Goal: Task Accomplishment & Management: Manage account settings

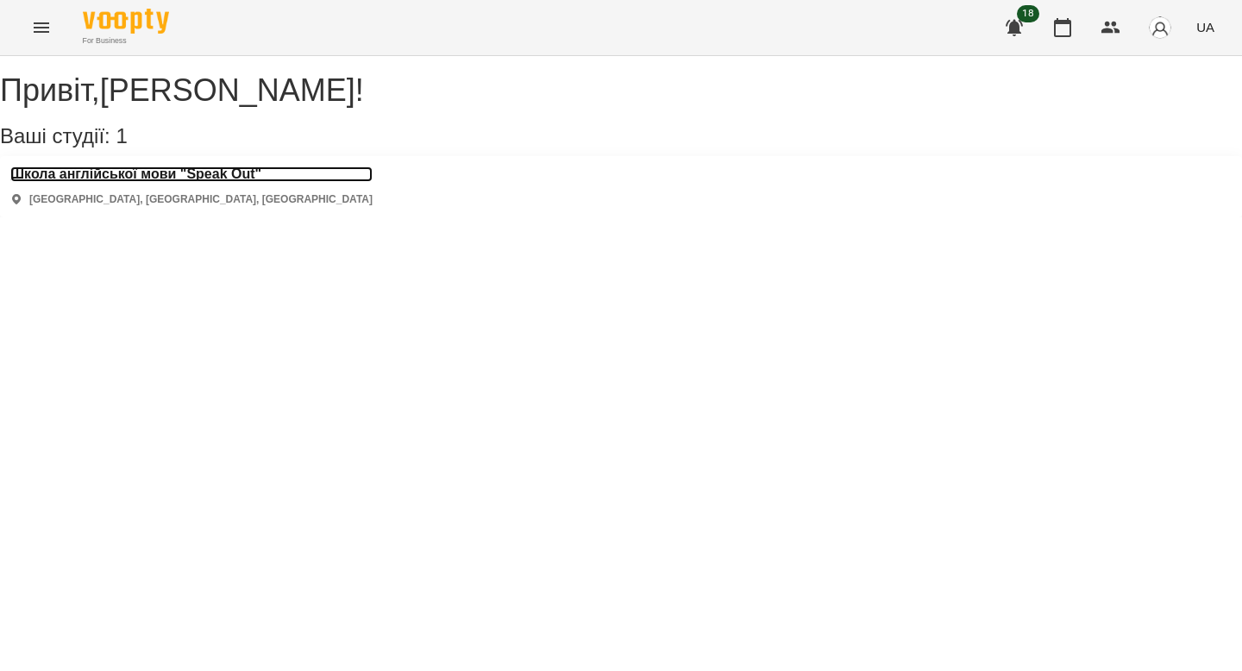
click at [118, 182] on h3 "Школа англійської мови "Speak Out"" at bounding box center [191, 174] width 362 height 16
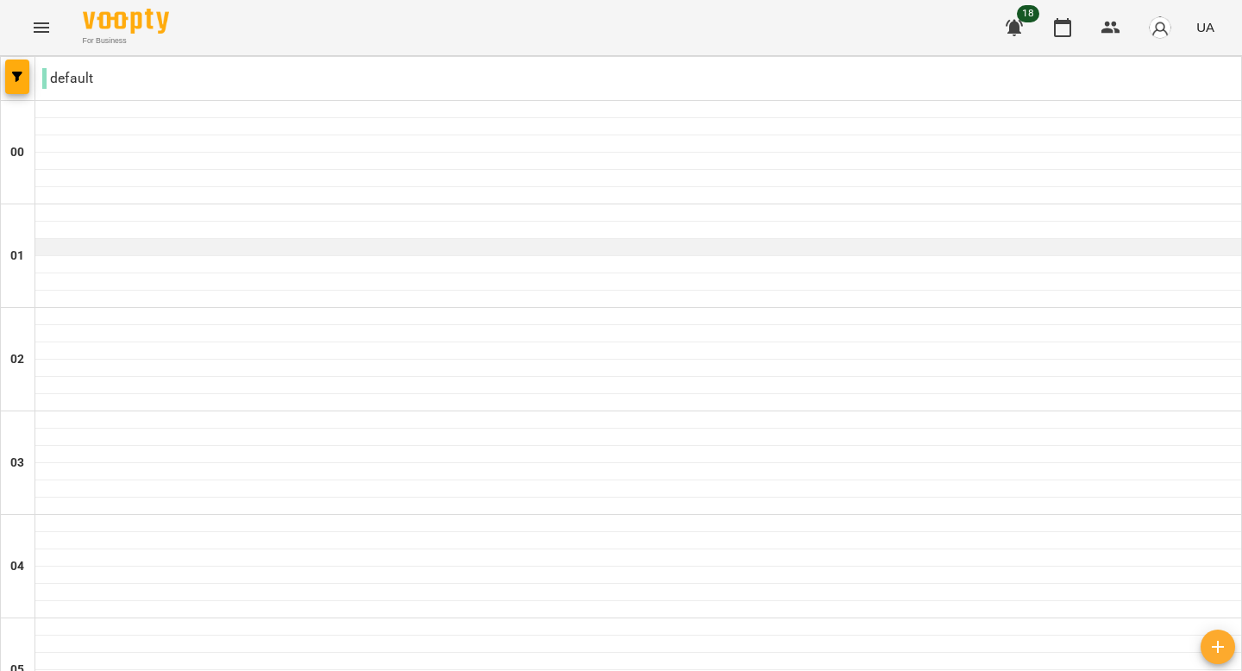
scroll to position [1480, 0]
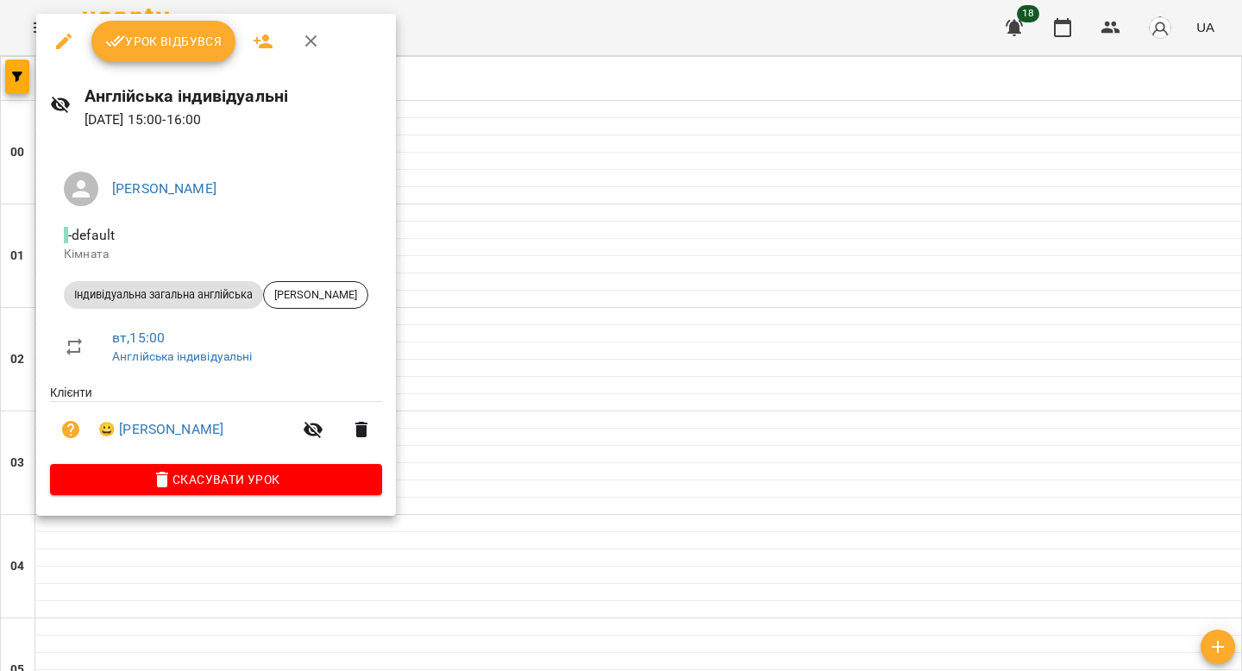
click at [201, 40] on span "Урок відбувся" at bounding box center [163, 41] width 117 height 21
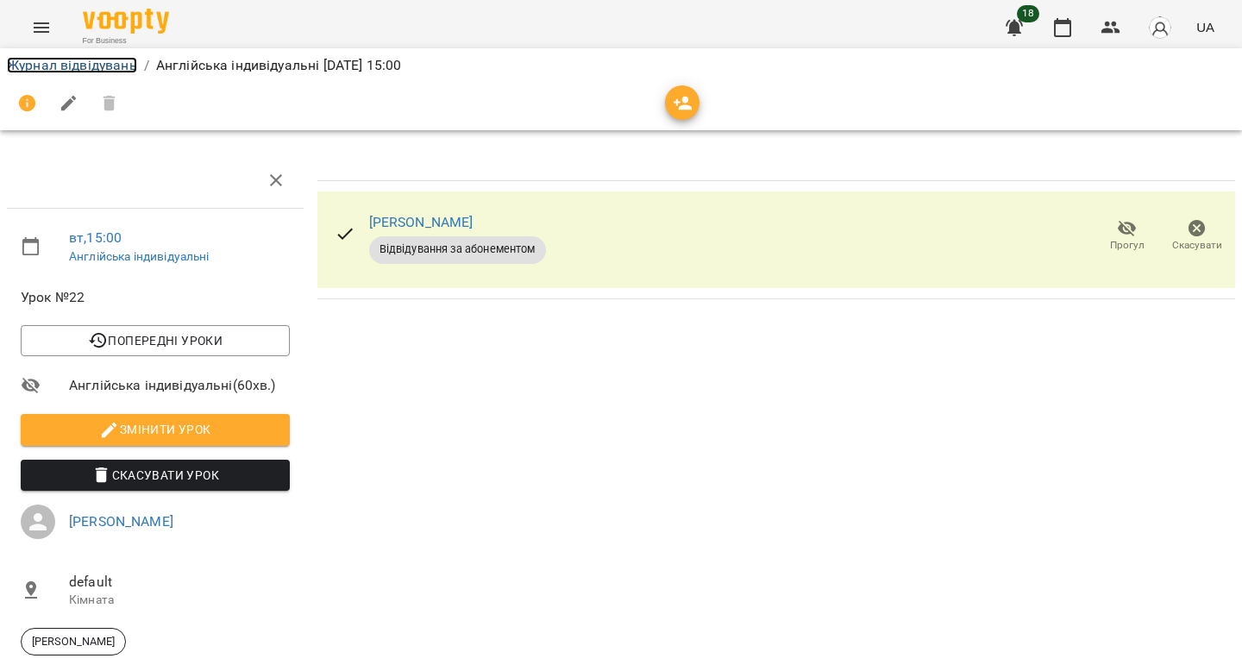
click at [127, 66] on link "Журнал відвідувань" at bounding box center [72, 65] width 130 height 16
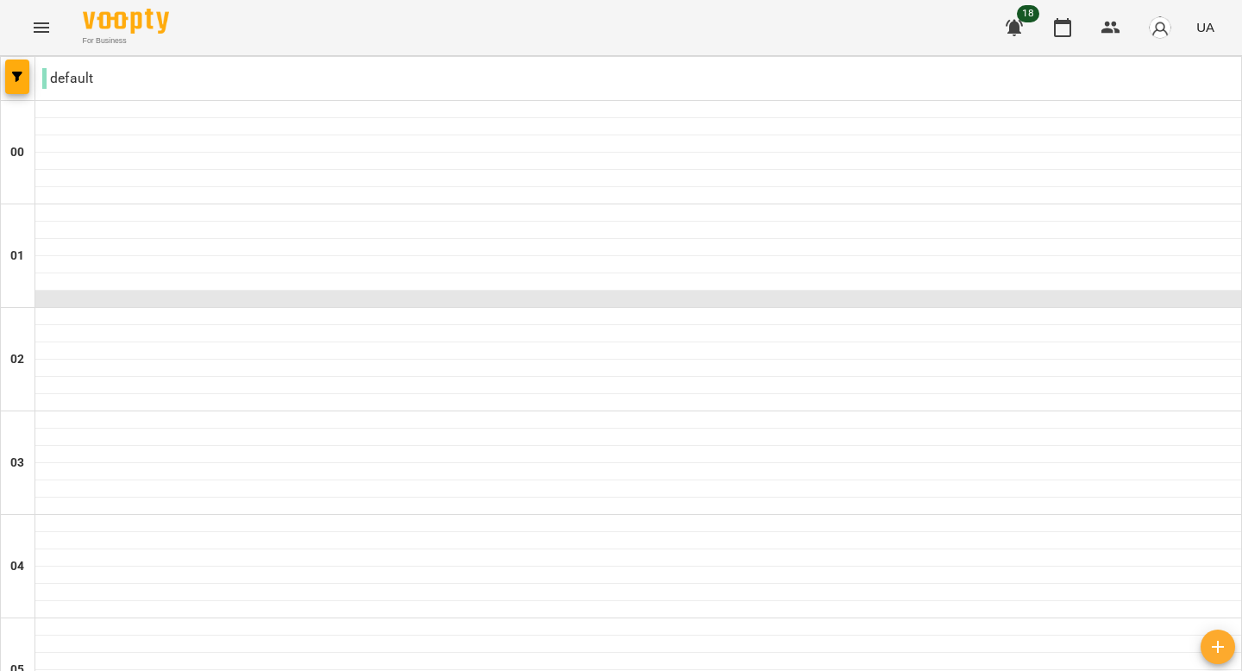
scroll to position [1925, 0]
